Goal: Information Seeking & Learning: Compare options

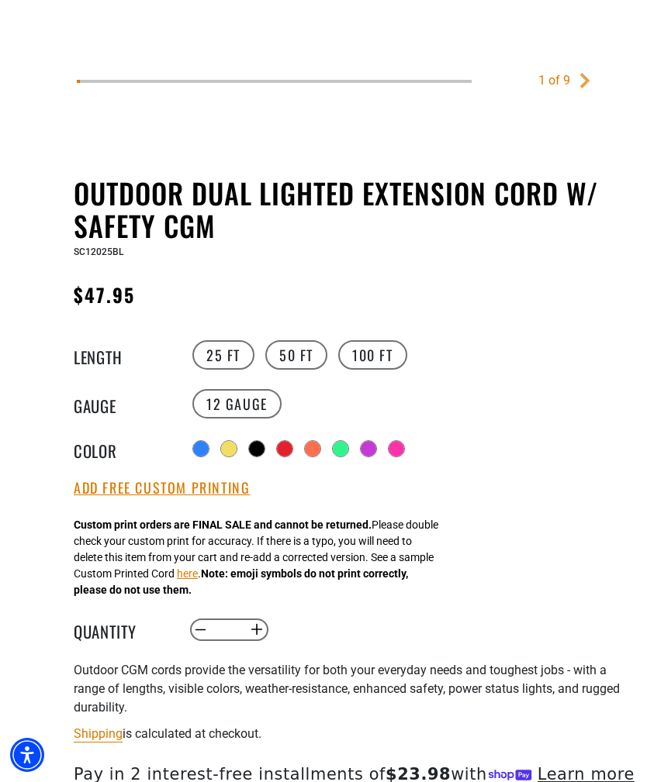
click at [264, 447] on div at bounding box center [257, 449] width 16 height 16
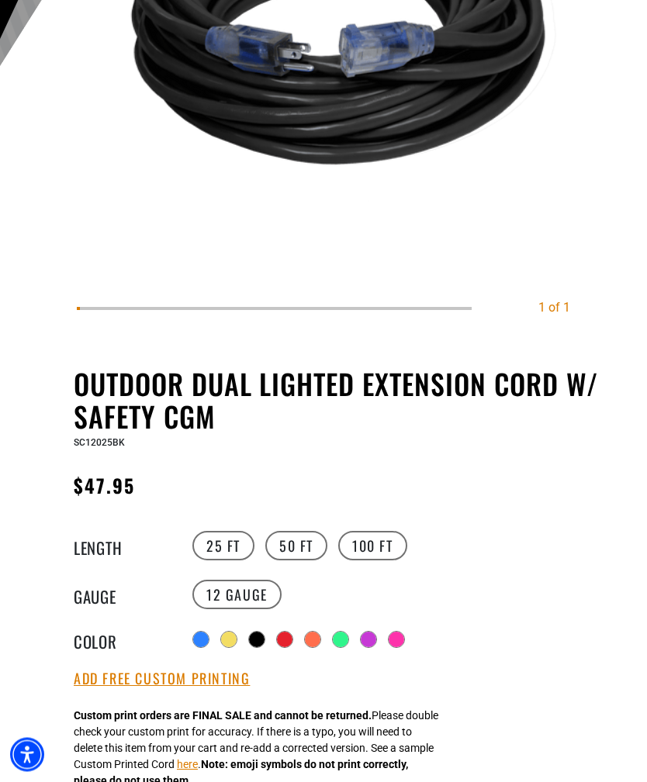
scroll to position [440, 0]
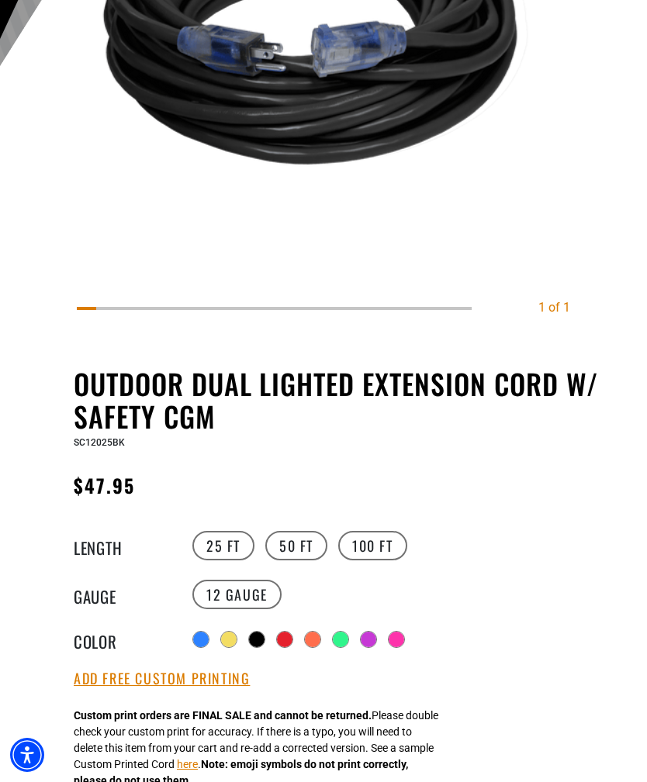
click at [403, 637] on div at bounding box center [396, 640] width 16 height 16
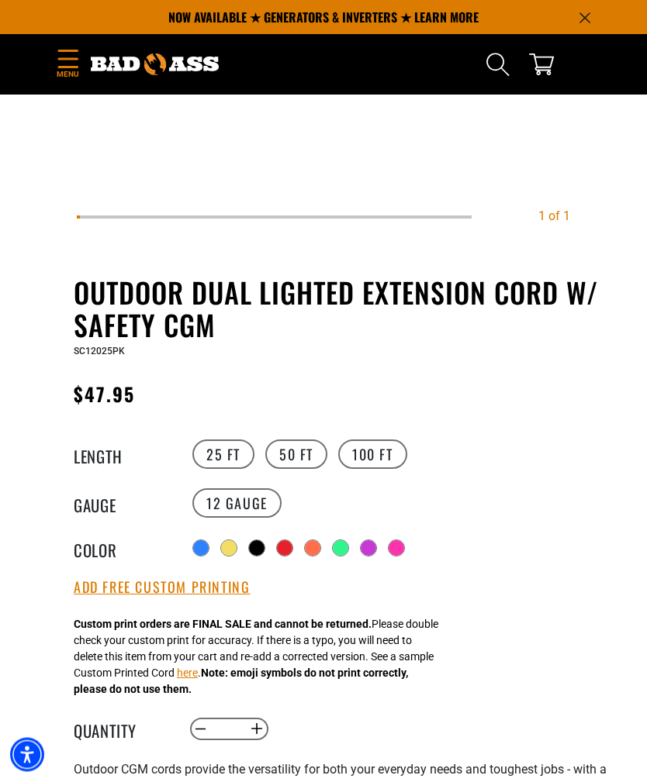
scroll to position [531, 0]
click at [223, 545] on div at bounding box center [229, 548] width 16 height 16
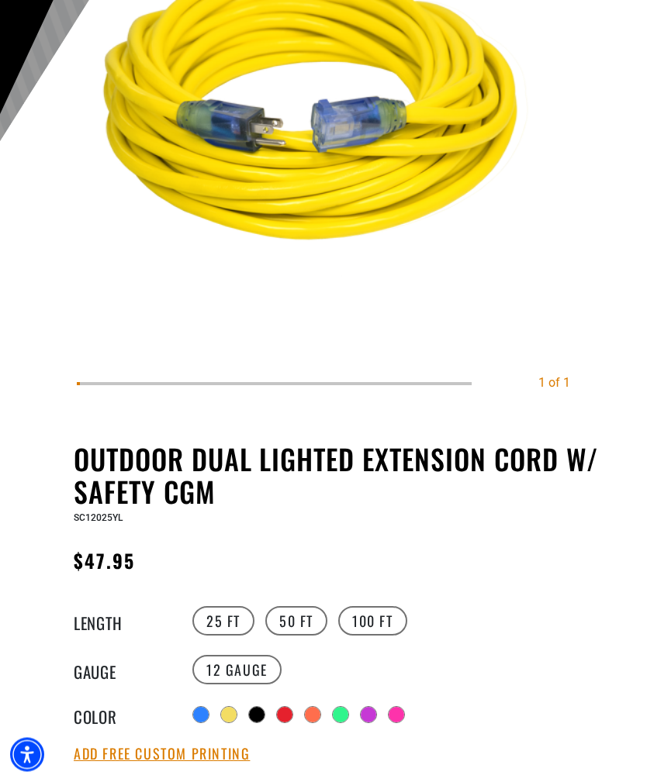
scroll to position [364, 0]
click at [197, 713] on div at bounding box center [201, 715] width 16 height 16
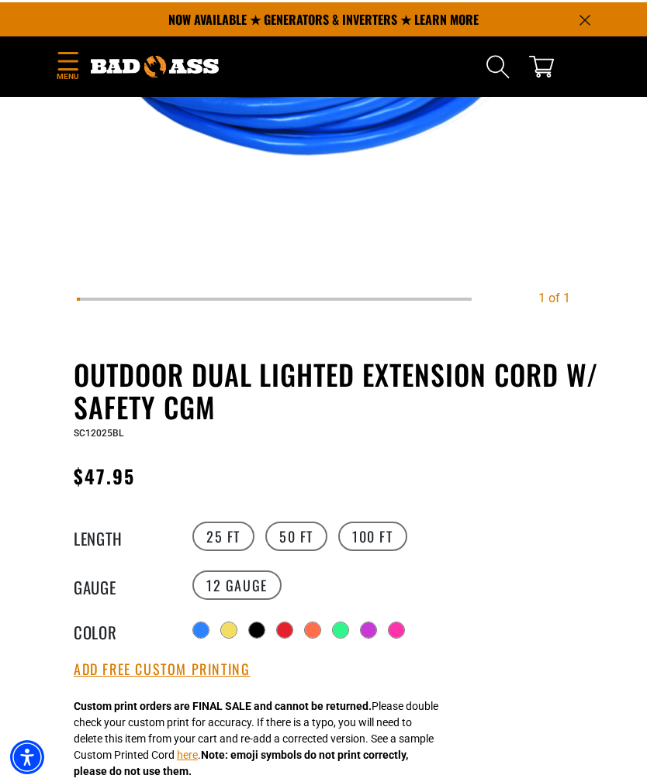
scroll to position [449, 0]
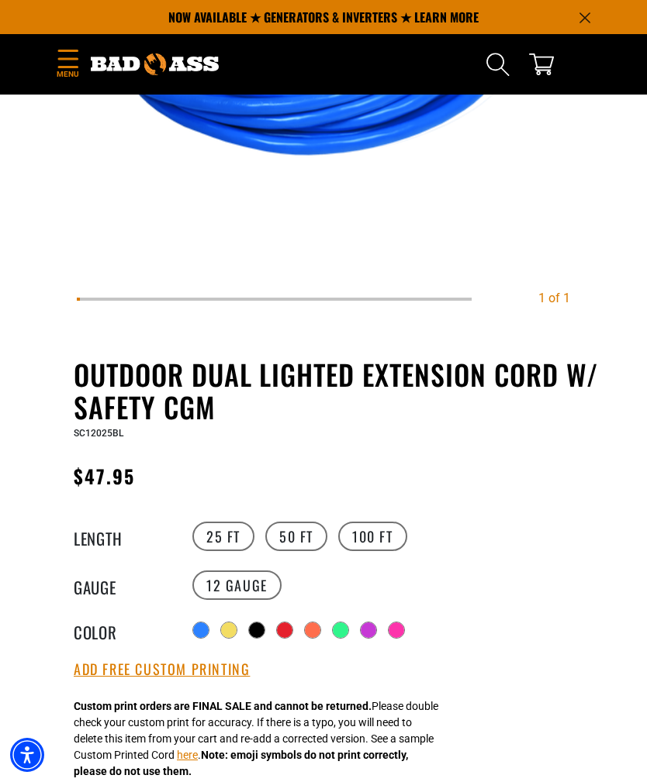
click at [342, 638] on div at bounding box center [341, 631] width 16 height 16
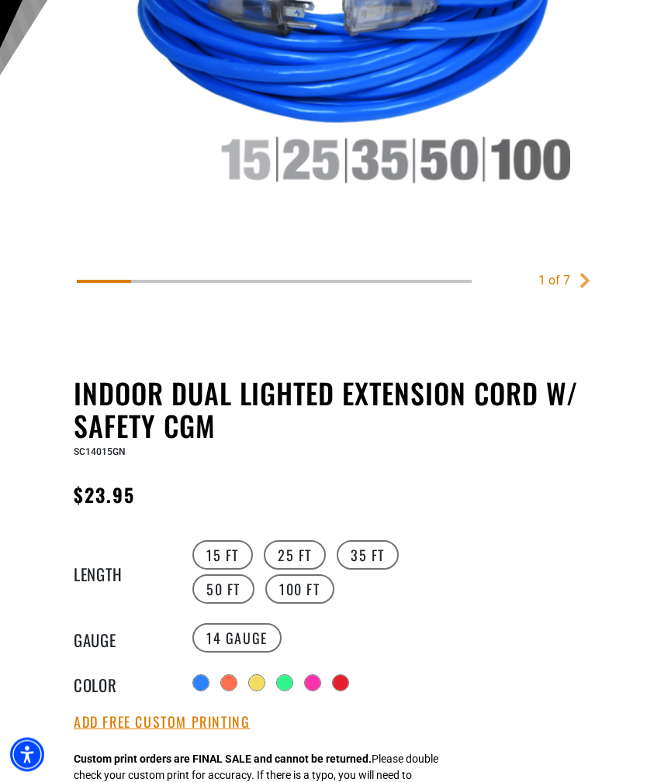
scroll to position [434, 0]
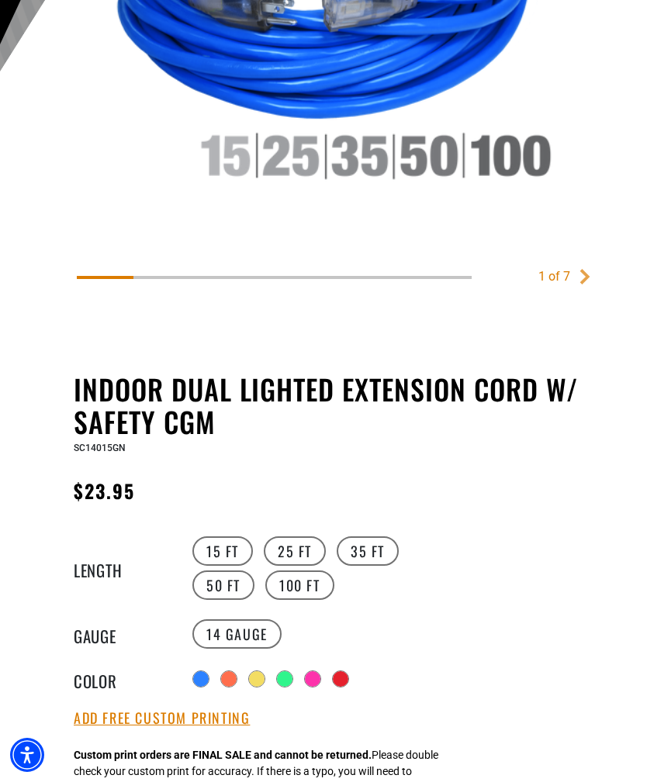
click at [293, 554] on label "25 FT" at bounding box center [295, 551] width 62 height 29
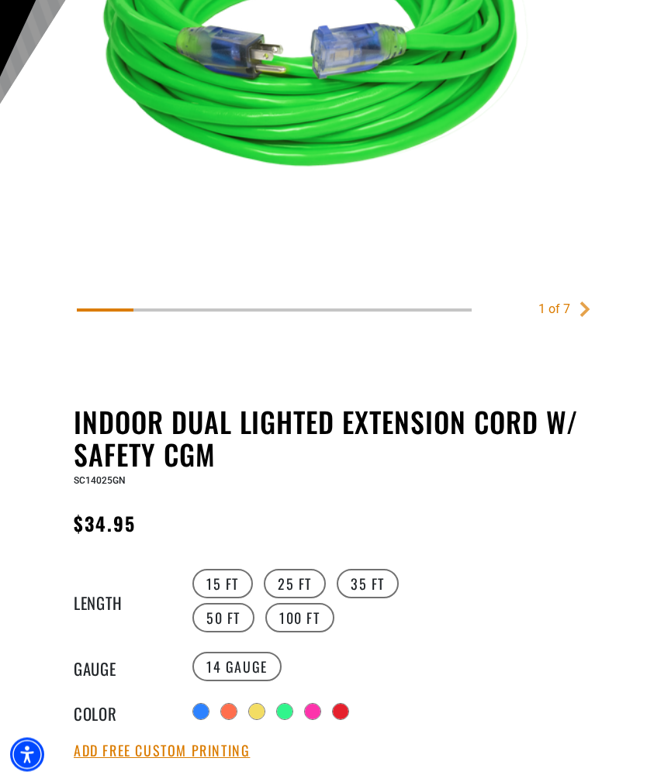
scroll to position [456, 0]
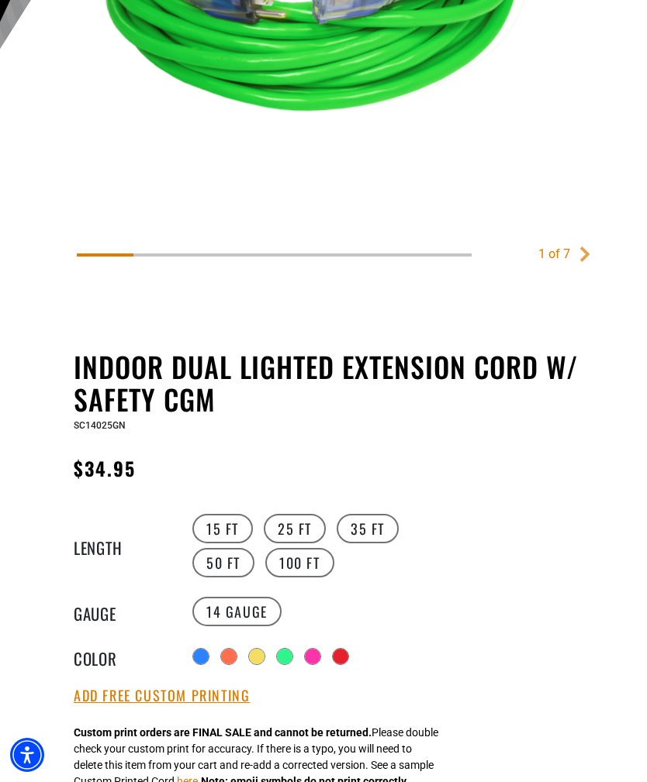
click at [320, 658] on div at bounding box center [313, 657] width 16 height 16
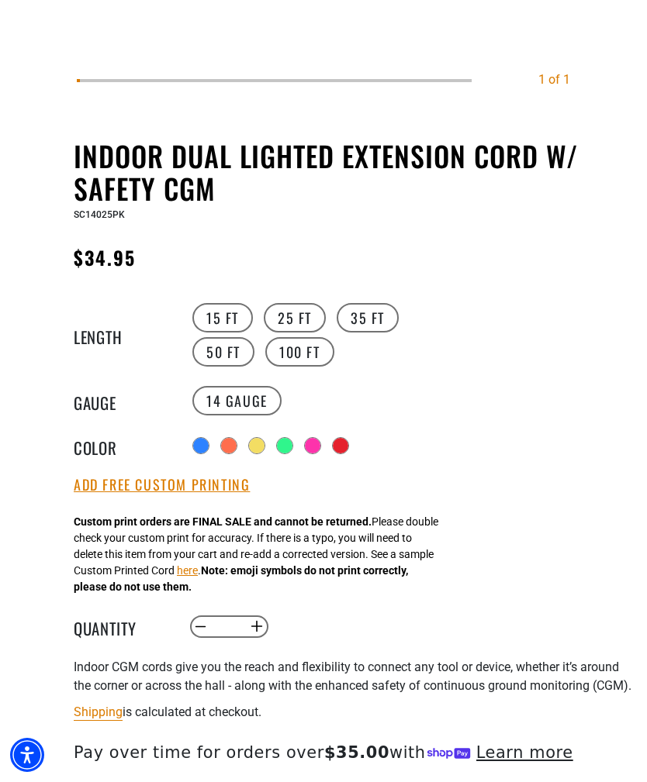
scroll to position [700, 0]
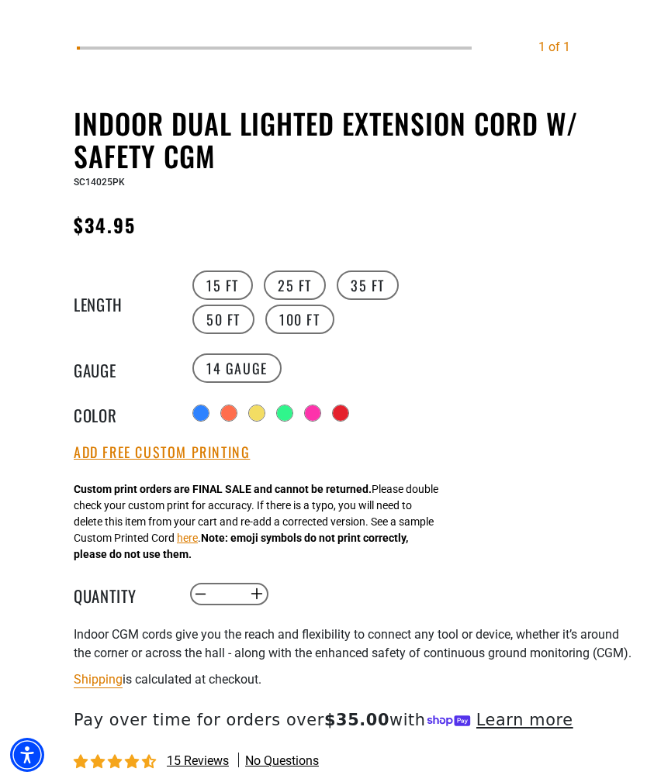
click at [226, 419] on div at bounding box center [229, 414] width 16 height 16
